Goal: Complete application form: Complete application form

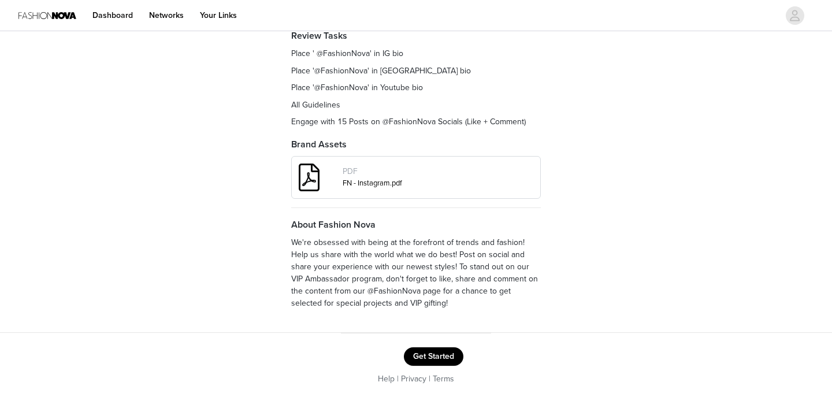
click at [425, 355] on button "Get Started" at bounding box center [433, 356] width 59 height 18
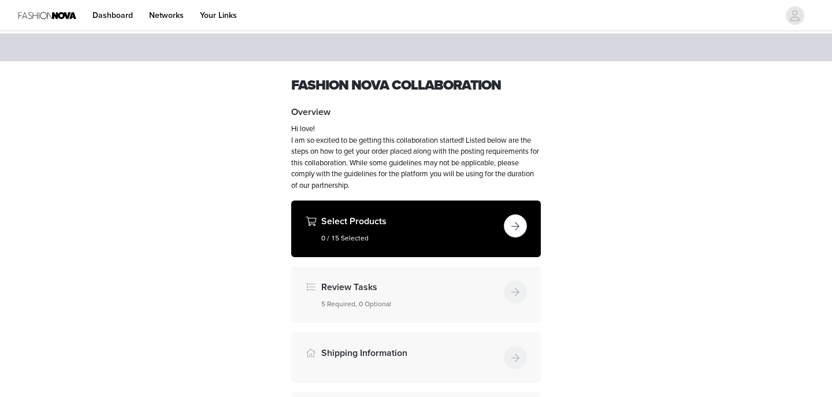
click at [407, 233] on h5 "0 / 15 Selected" at bounding box center [410, 238] width 178 height 10
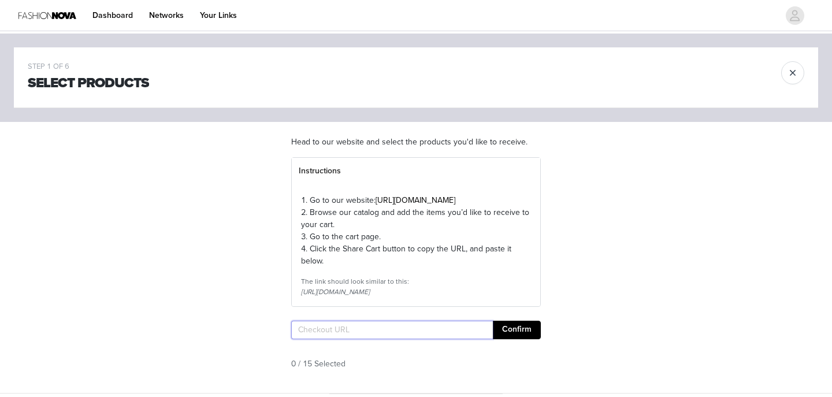
click at [370, 339] on input "text" at bounding box center [392, 330] width 202 height 18
paste input "[URL][DOMAIN_NAME]"
type input "[URL][DOMAIN_NAME]"
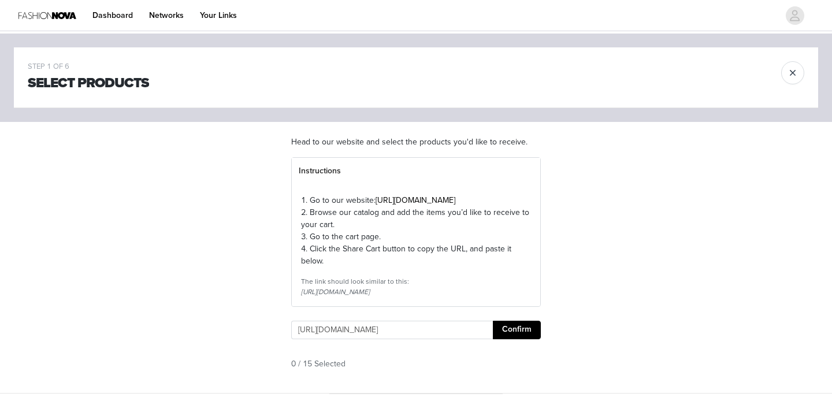
click at [512, 339] on button "Confirm" at bounding box center [517, 330] width 48 height 18
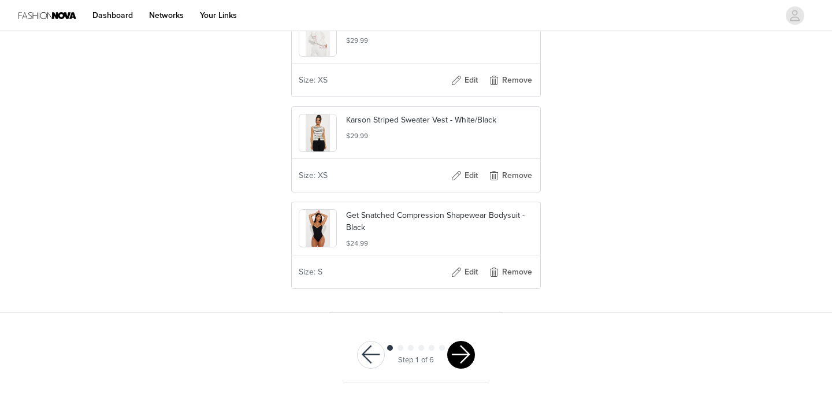
click at [461, 352] on button "button" at bounding box center [461, 355] width 28 height 28
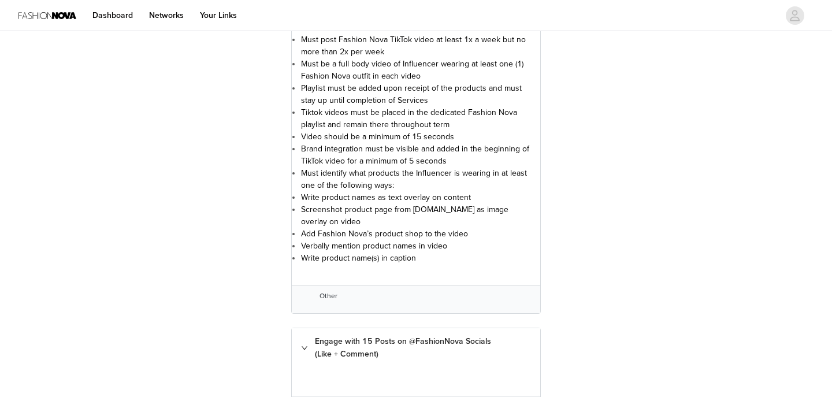
scroll to position [2186, 0]
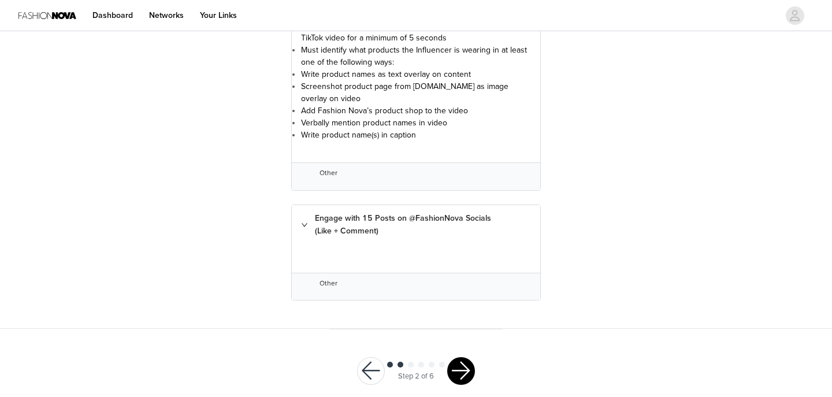
click at [454, 357] on button "button" at bounding box center [461, 371] width 28 height 28
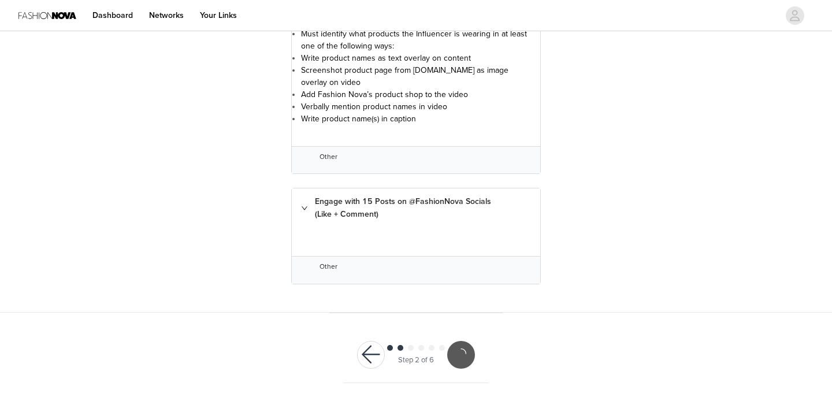
scroll to position [2143, 0]
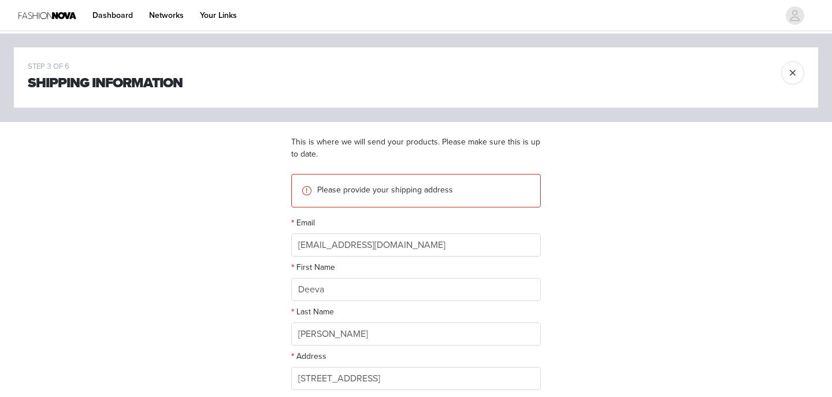
scroll to position [274, 0]
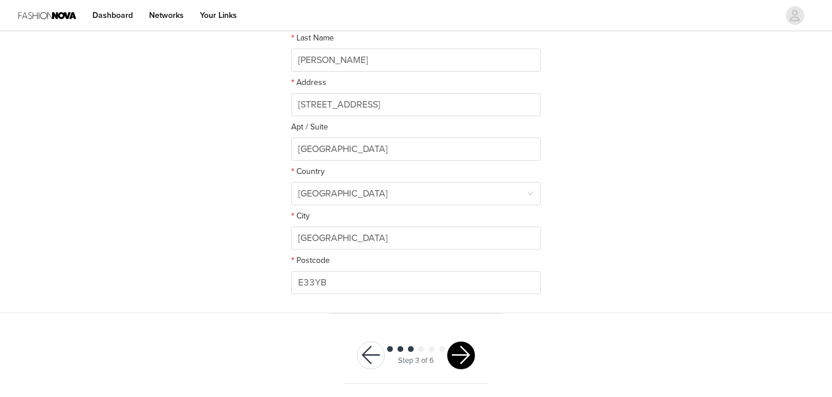
click at [455, 366] on button "button" at bounding box center [461, 355] width 28 height 28
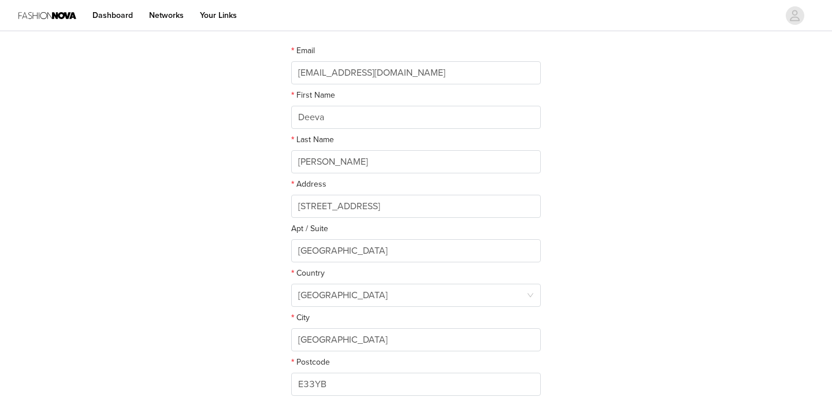
scroll to position [127, 0]
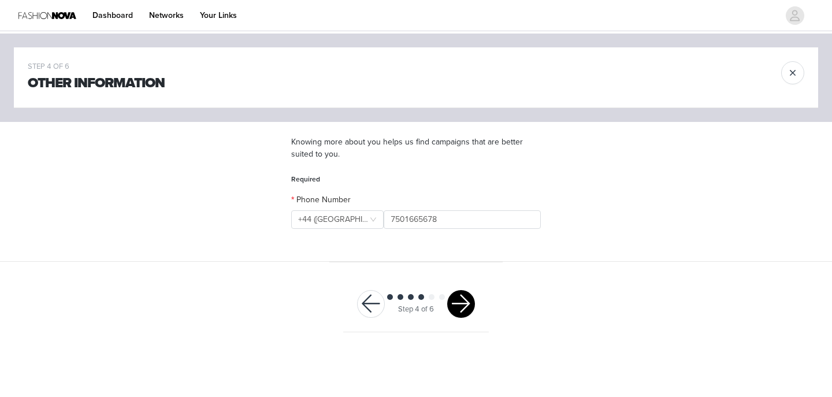
click at [463, 317] on div "Step 4 of 6" at bounding box center [416, 304] width 146 height 56
click at [462, 309] on button "button" at bounding box center [461, 304] width 28 height 28
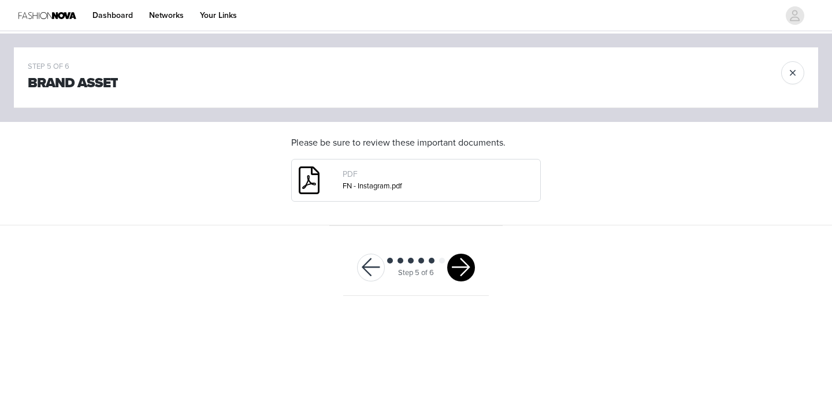
click at [463, 267] on button "button" at bounding box center [461, 268] width 28 height 28
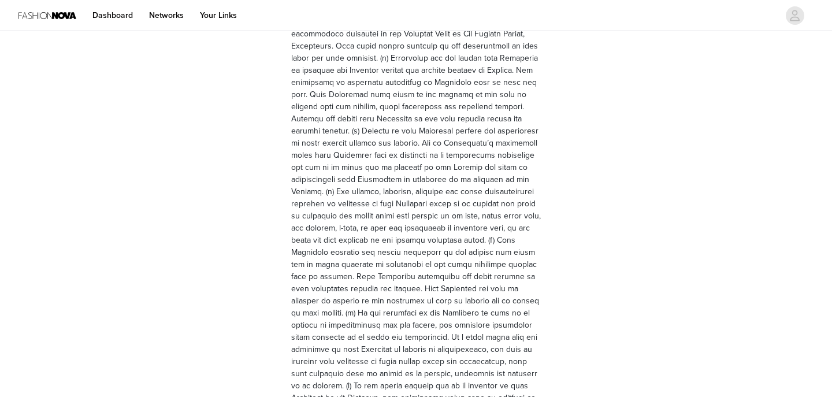
scroll to position [3213, 0]
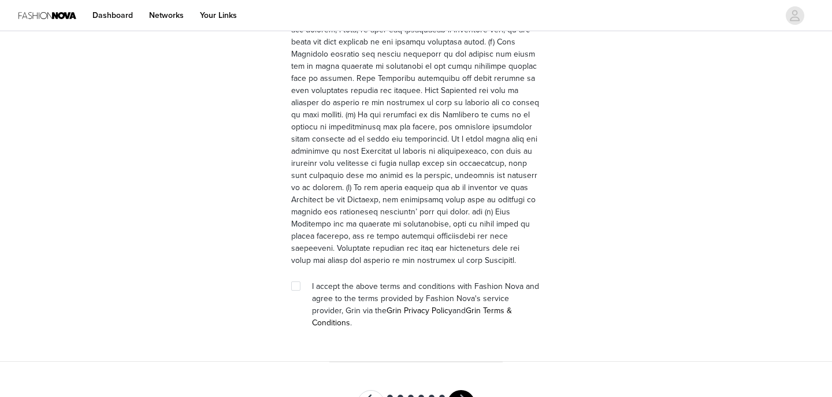
click at [300, 280] on div at bounding box center [299, 286] width 16 height 12
click at [297, 281] on input "checkbox" at bounding box center [295, 285] width 8 height 8
checkbox input "true"
click at [459, 390] on button "button" at bounding box center [461, 404] width 28 height 28
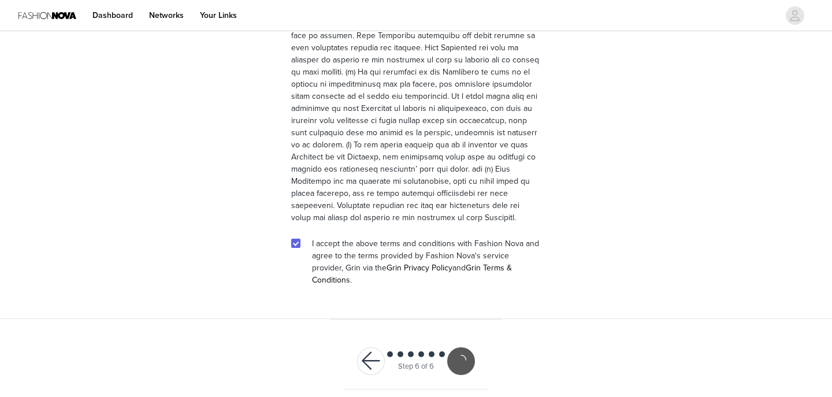
scroll to position [3171, 0]
